Goal: Task Accomplishment & Management: Use online tool/utility

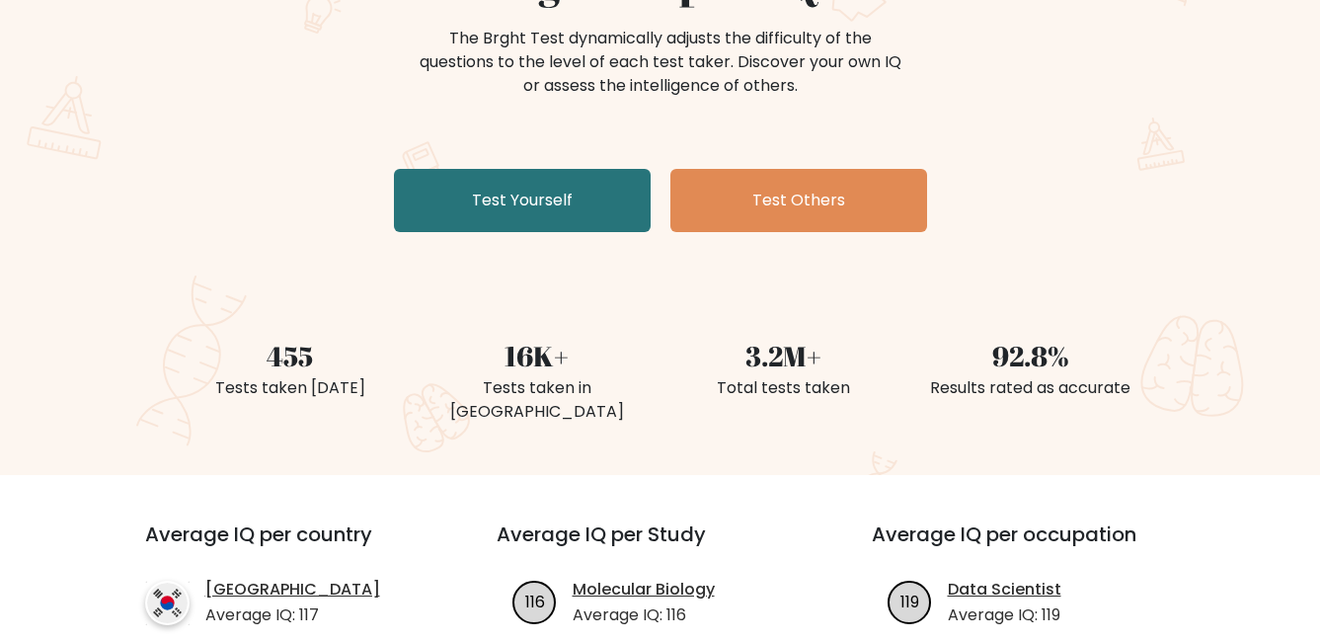
scroll to position [264, 0]
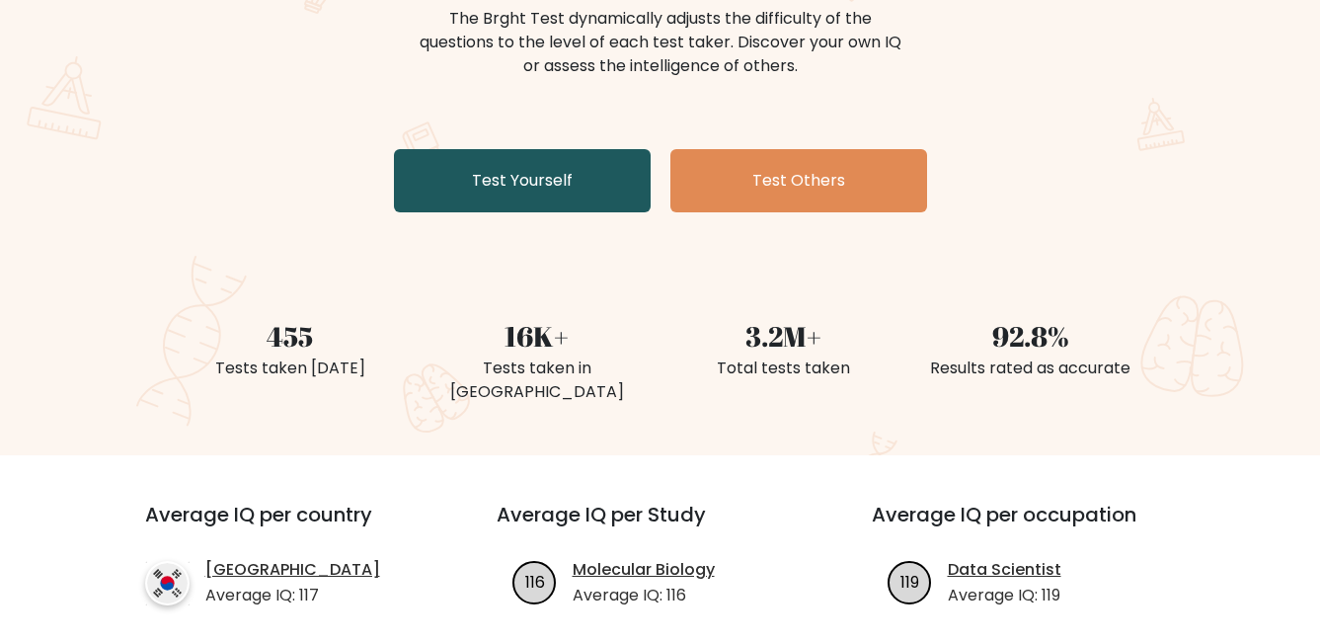
click at [570, 183] on link "Test Yourself" at bounding box center [522, 180] width 257 height 63
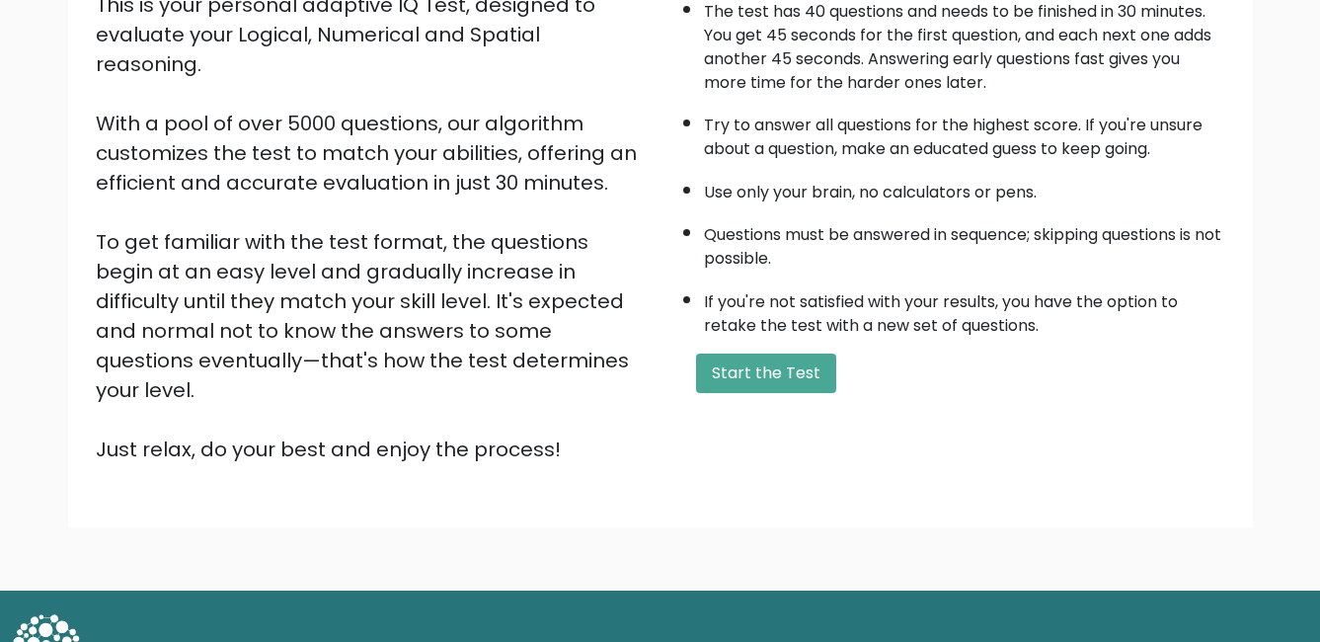
scroll to position [263, 0]
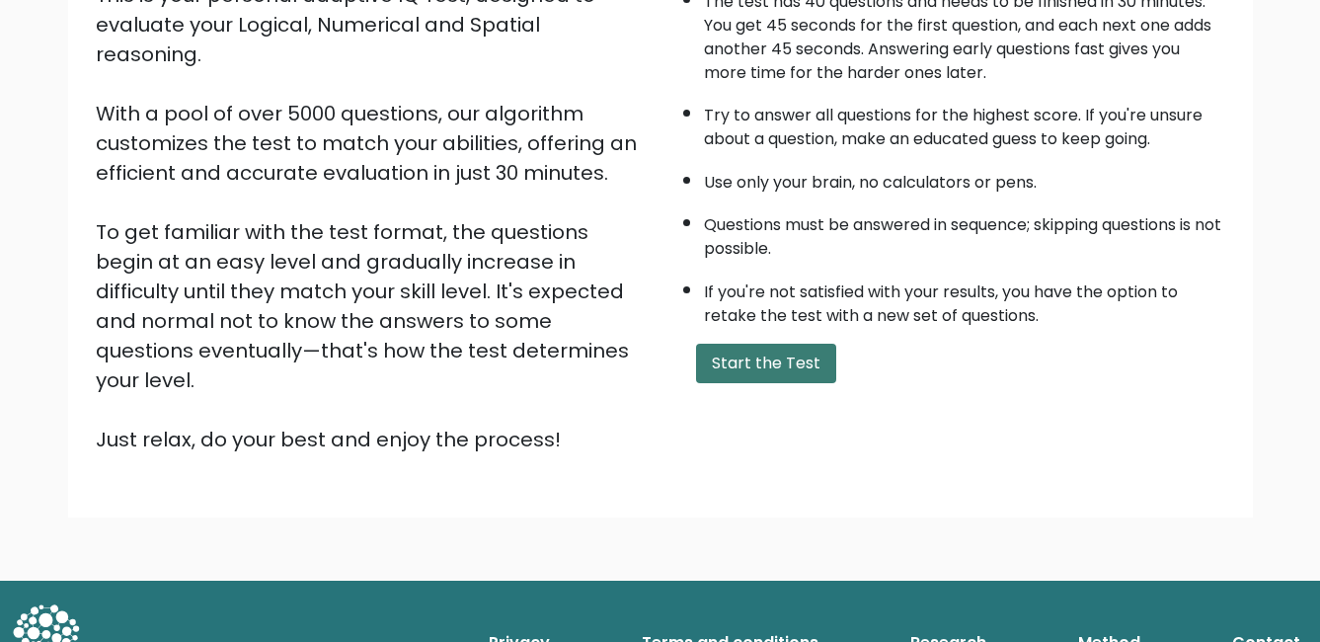
click at [759, 371] on button "Start the Test" at bounding box center [766, 362] width 140 height 39
click at [732, 343] on button "Start the Test" at bounding box center [766, 362] width 140 height 39
drag, startPoint x: 762, startPoint y: 360, endPoint x: 761, endPoint y: 346, distance: 13.9
click at [760, 357] on button "Start the Test" at bounding box center [766, 362] width 140 height 39
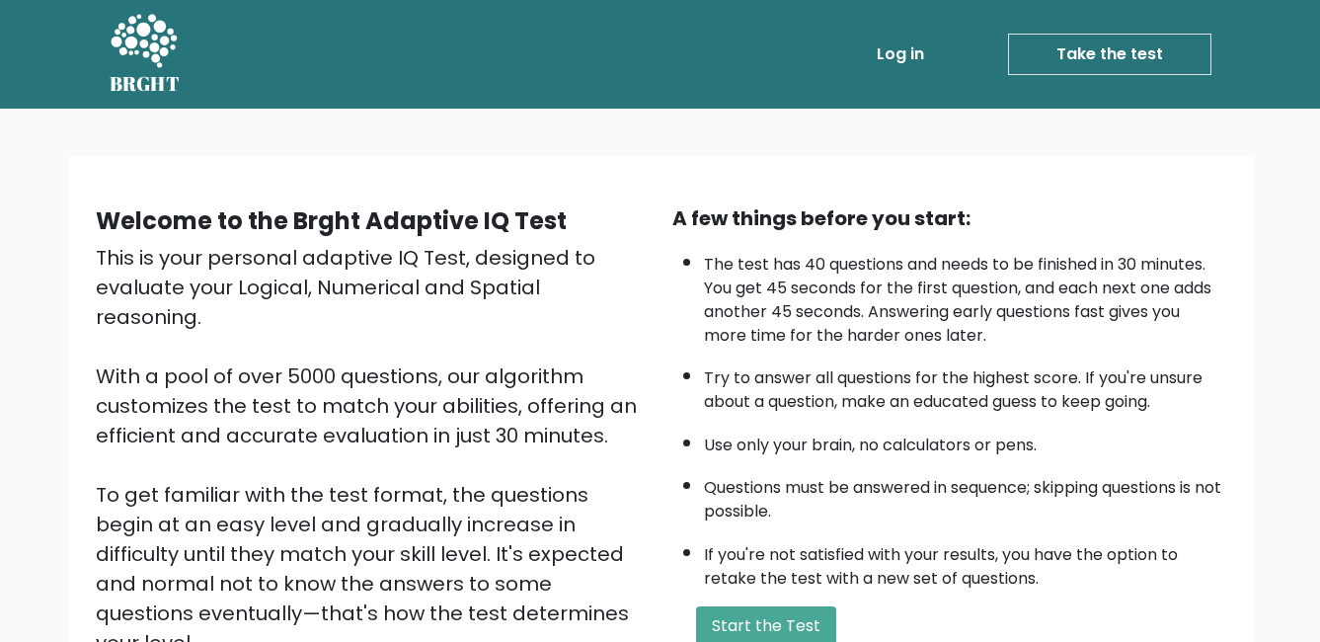
click at [1126, 55] on link "Take the test" at bounding box center [1109, 54] width 203 height 41
click at [729, 629] on button "Start the Test" at bounding box center [766, 625] width 140 height 39
